Goal: Task Accomplishment & Management: Manage account settings

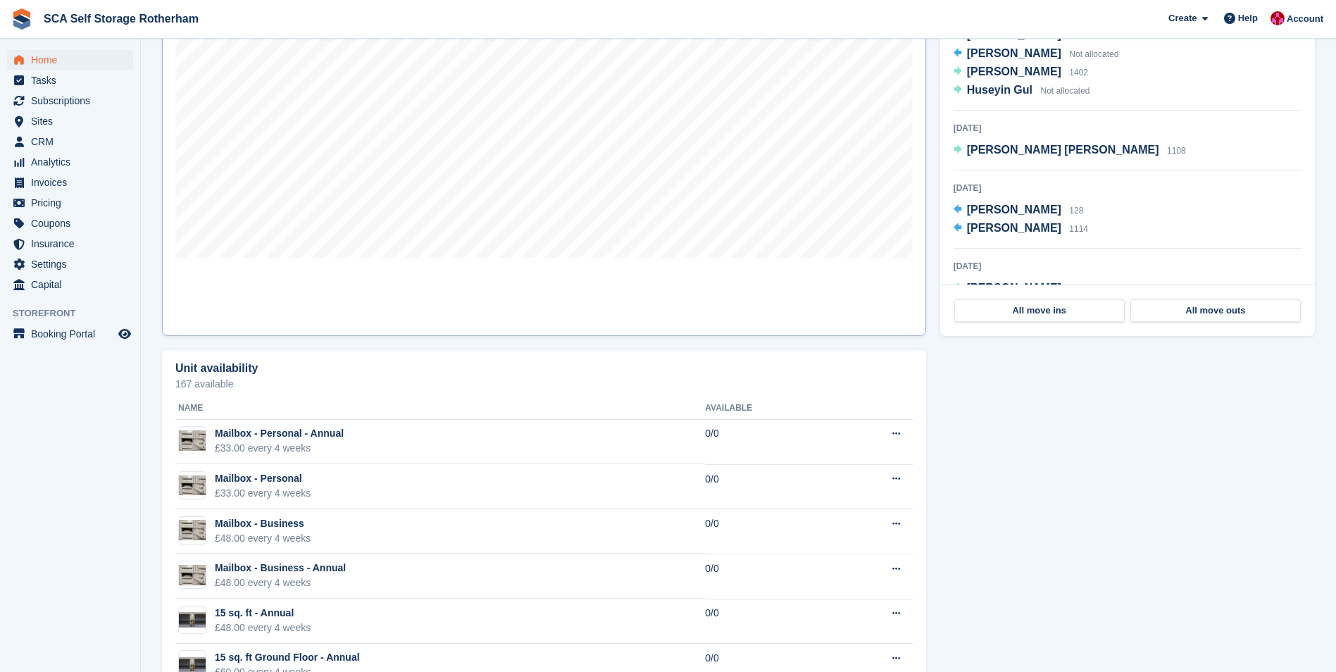
scroll to position [211, 0]
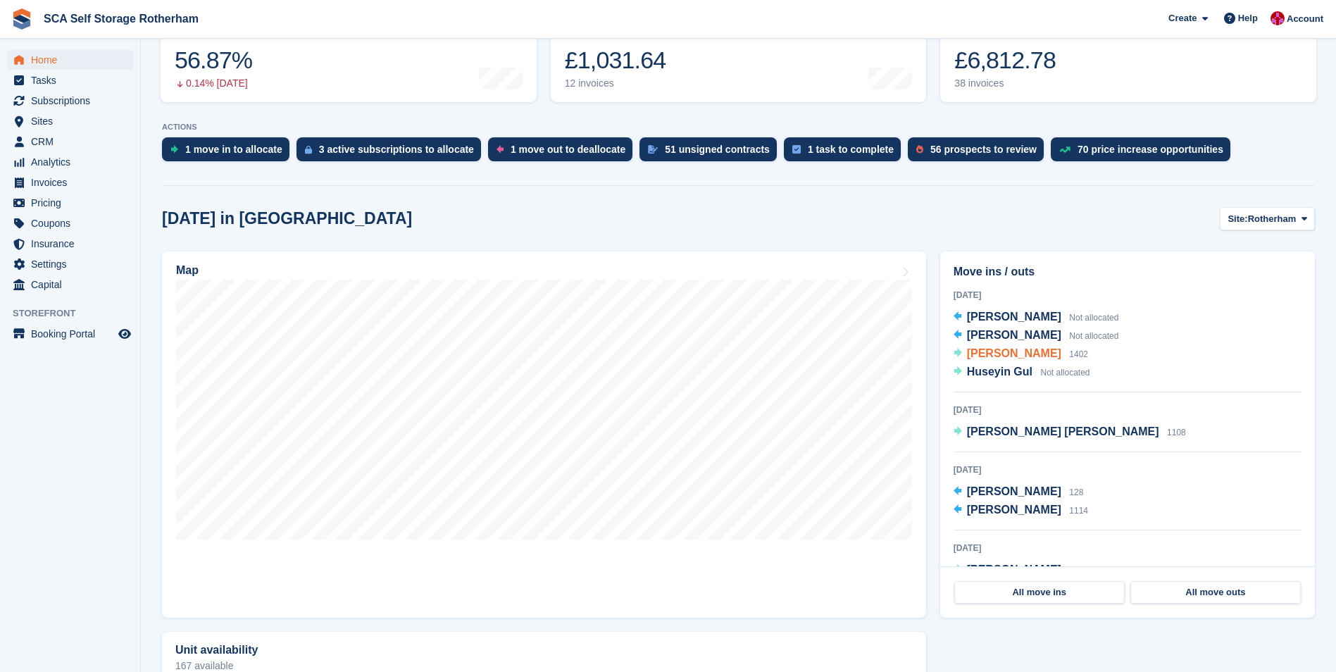
click at [988, 350] on span "Joseph Carpenter" at bounding box center [1014, 353] width 94 height 12
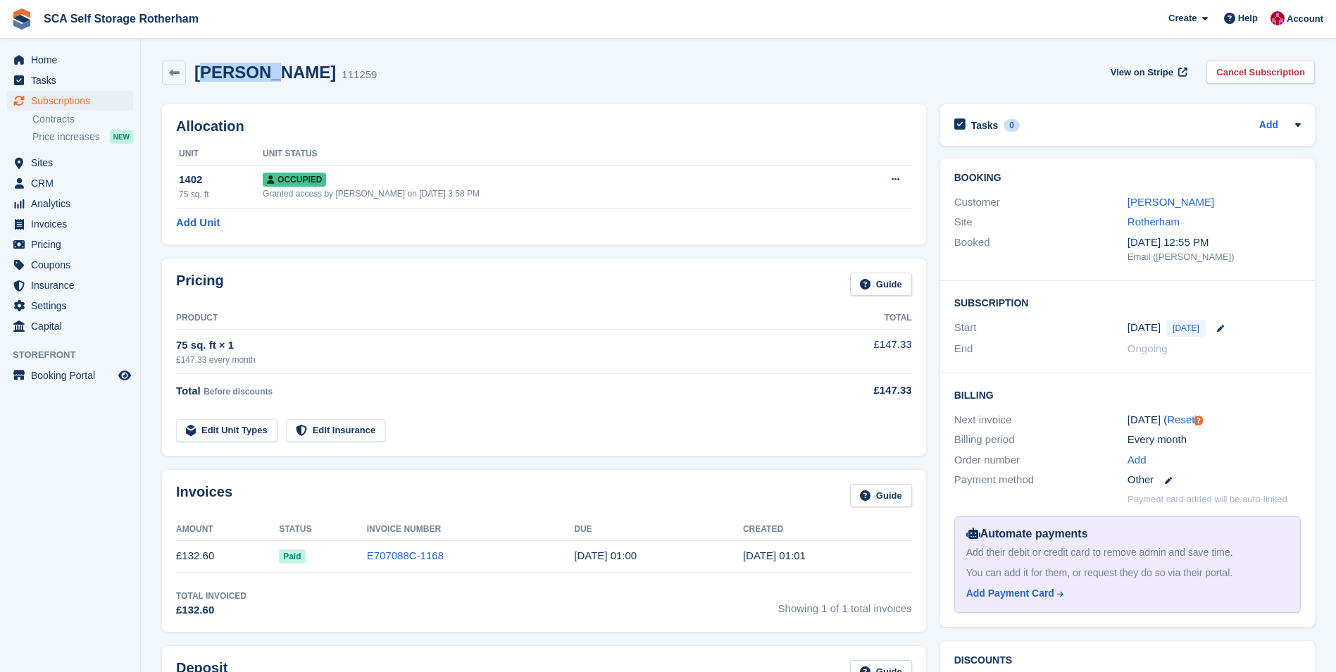
drag, startPoint x: 199, startPoint y: 69, endPoint x: 266, endPoint y: 77, distance: 68.0
click at [266, 77] on h2 "[PERSON_NAME]" at bounding box center [265, 72] width 142 height 19
drag, startPoint x: 197, startPoint y: 76, endPoint x: 328, endPoint y: 80, distance: 131.1
click at [328, 80] on div "Joseph Carpenter 111259" at bounding box center [281, 73] width 191 height 20
copy h2 "Joseph Carpenter"
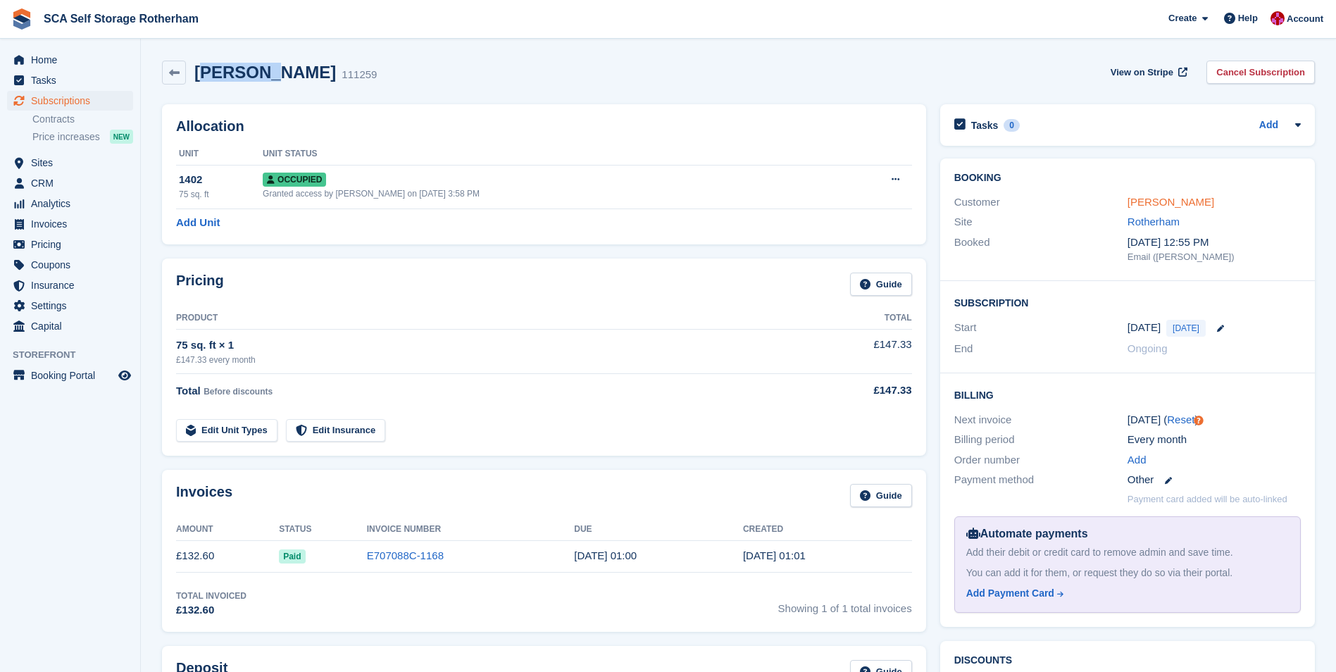
click at [1145, 205] on link "Joseph Carpenter" at bounding box center [1170, 202] width 87 height 12
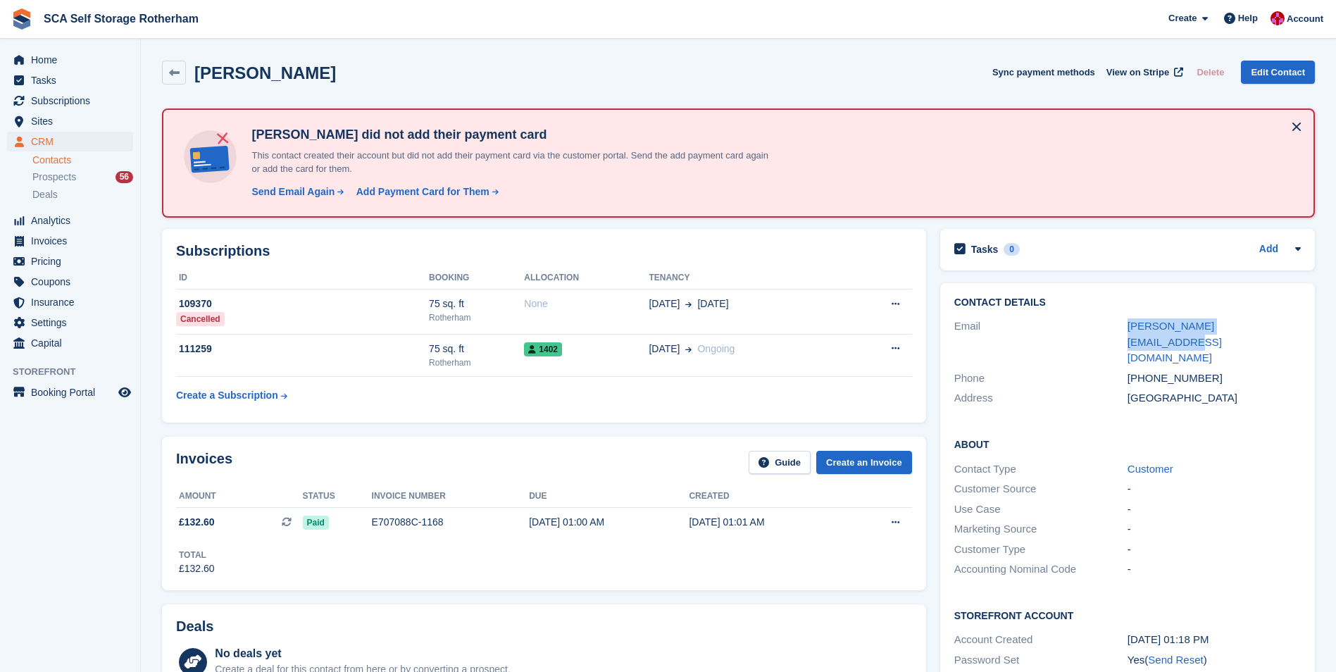
drag, startPoint x: 1123, startPoint y: 325, endPoint x: 1270, endPoint y: 314, distance: 146.9
click at [1270, 314] on div "Contact Details Email joe.carpenter91@gmail.com Phone +447964740020 Address Uni…" at bounding box center [1127, 352] width 375 height 139
copy div "joe.carpenter91@gmail.com"
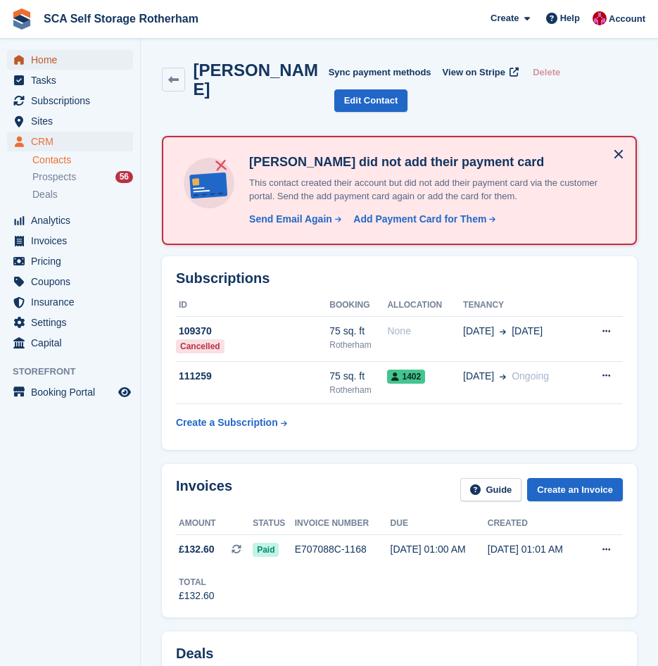
click at [77, 60] on span "Home" at bounding box center [73, 60] width 85 height 20
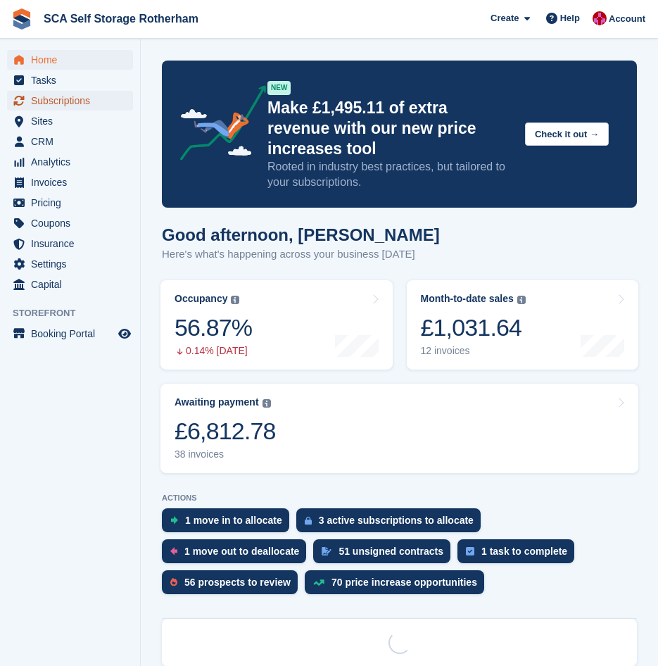
click at [85, 104] on span "Subscriptions" at bounding box center [73, 101] width 85 height 20
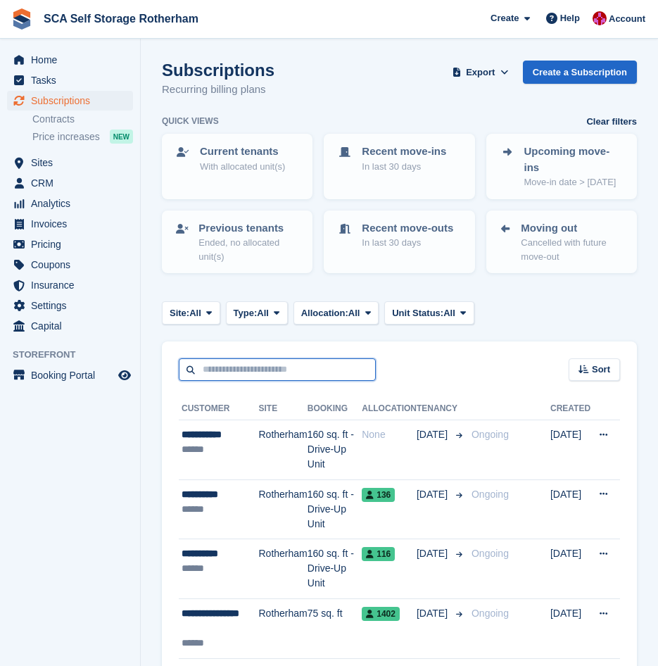
click at [275, 358] on input "text" at bounding box center [277, 369] width 197 height 23
type input "******"
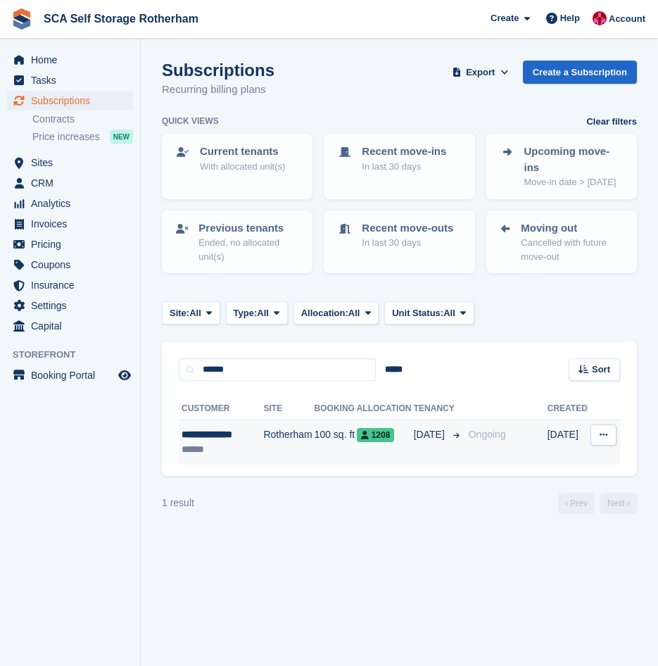
click at [309, 439] on td "Rotherham" at bounding box center [288, 442] width 51 height 44
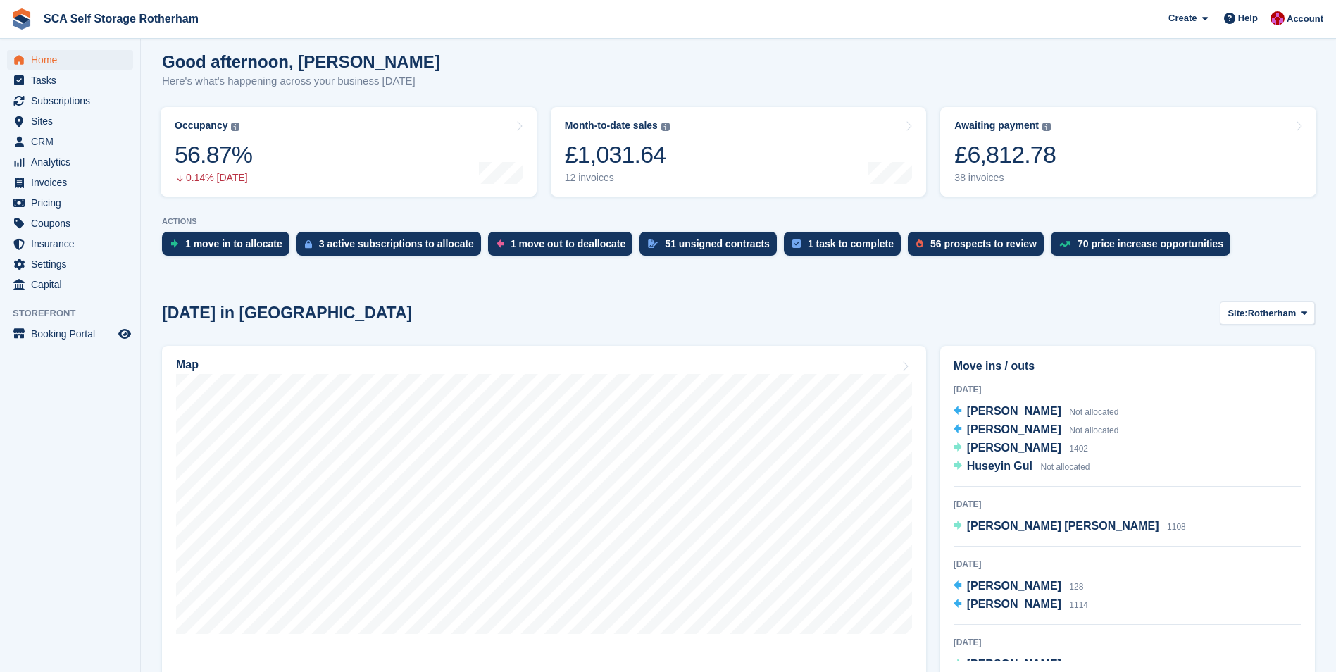
scroll to position [141, 0]
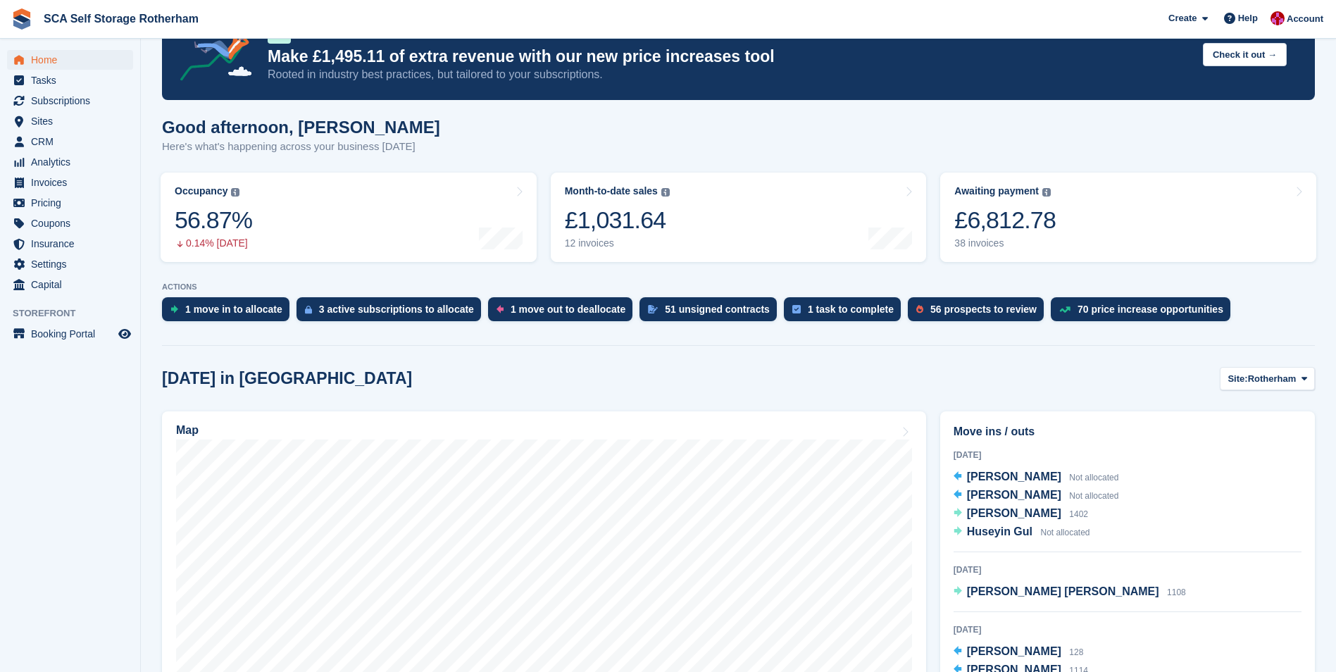
scroll to position [0, 0]
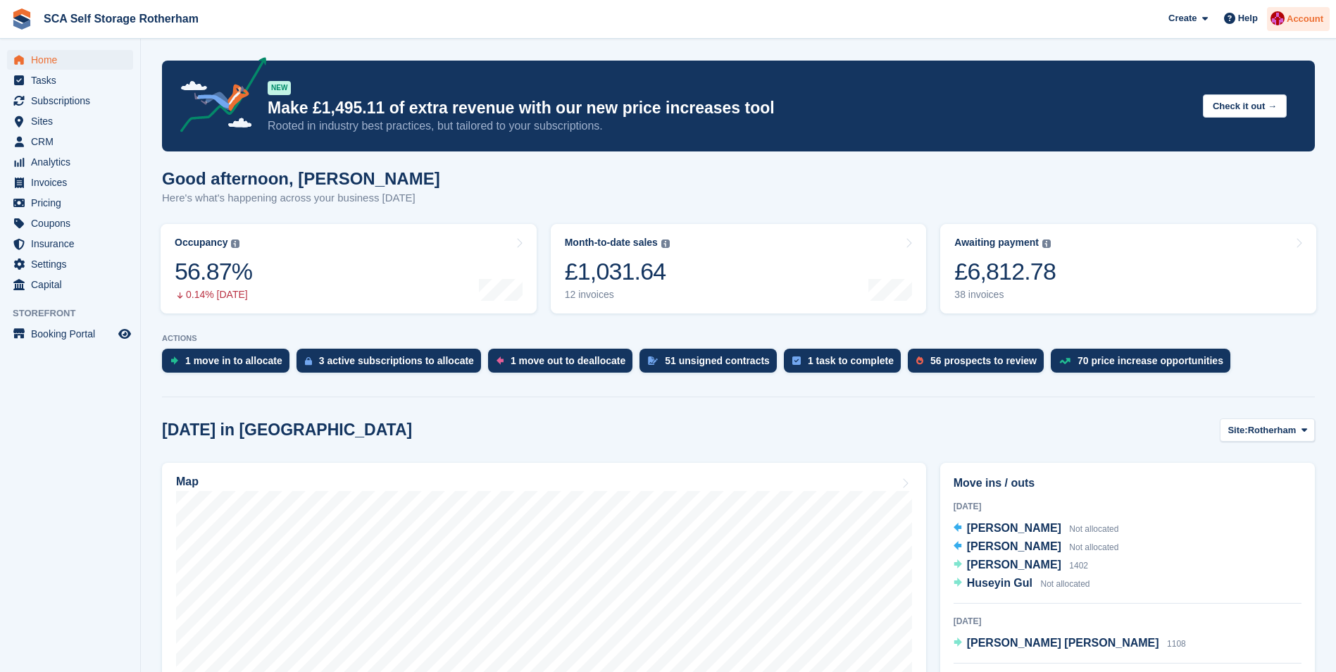
click at [1287, 25] on div "Account" at bounding box center [1298, 19] width 63 height 25
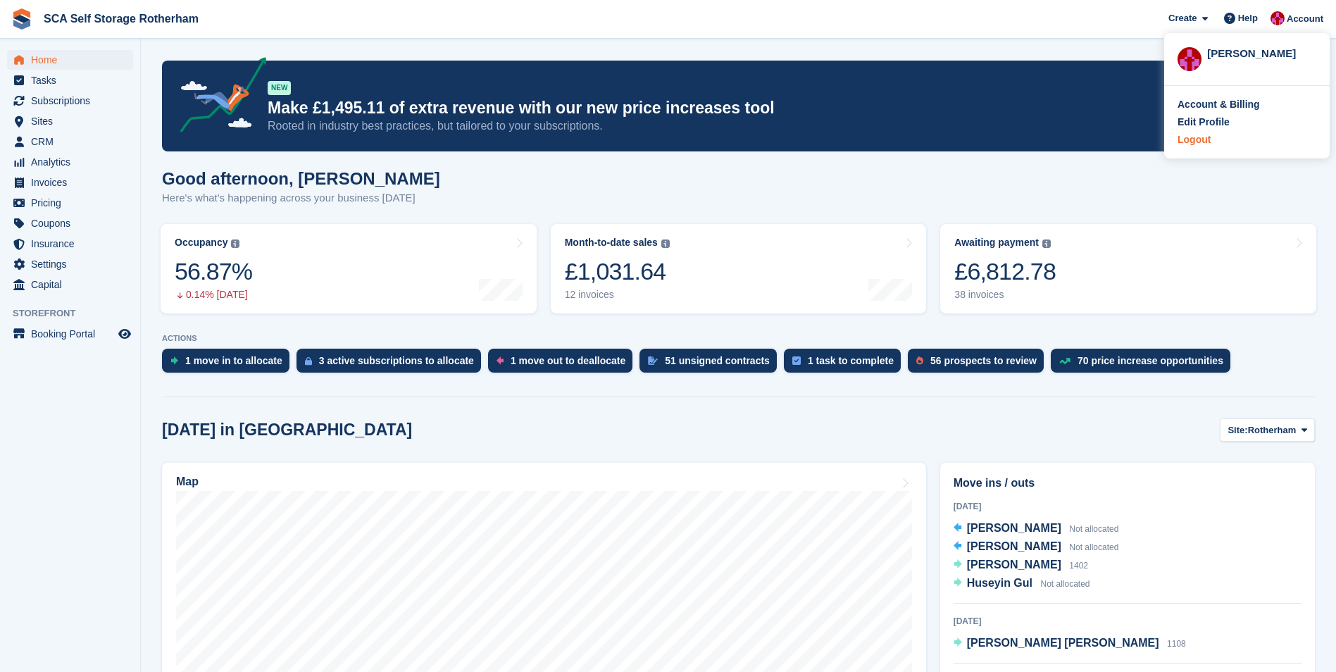
click at [1201, 139] on div "Logout" at bounding box center [1193, 139] width 33 height 15
